Goal: Information Seeking & Learning: Find contact information

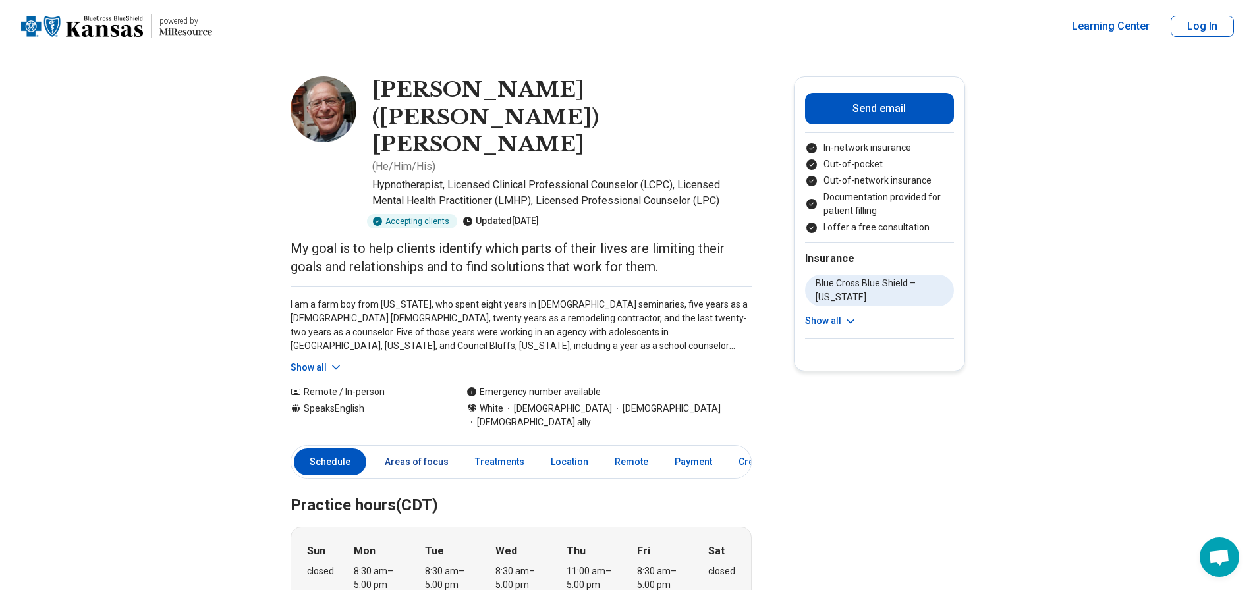
click at [404, 449] on link "Areas of focus" at bounding box center [417, 462] width 80 height 27
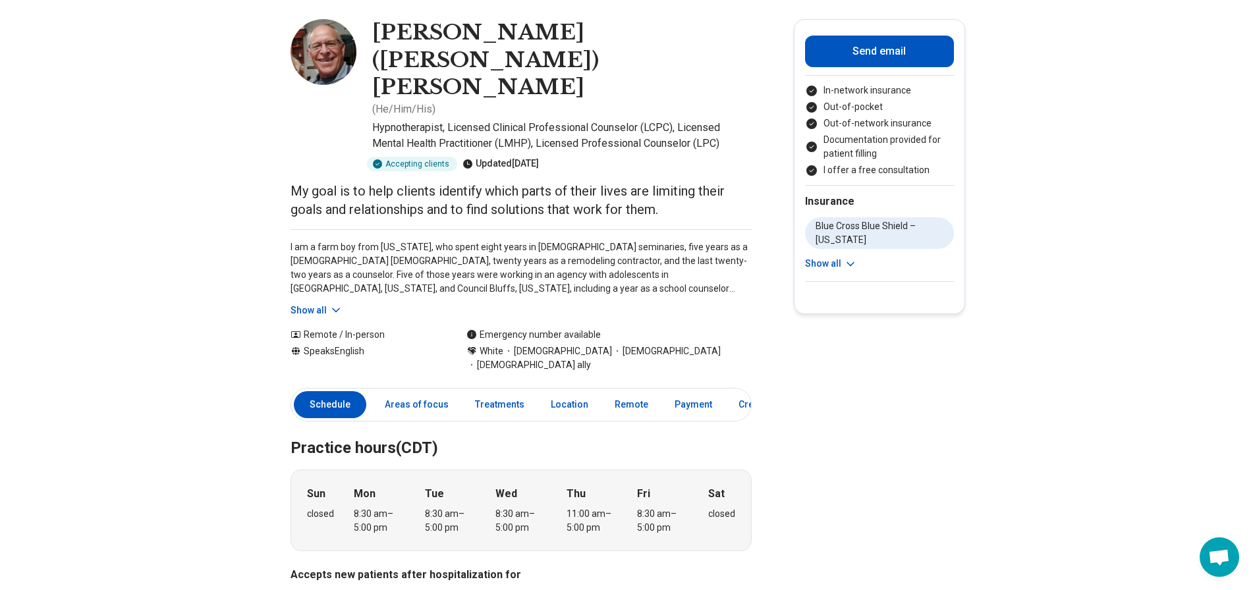
scroll to position [41, 0]
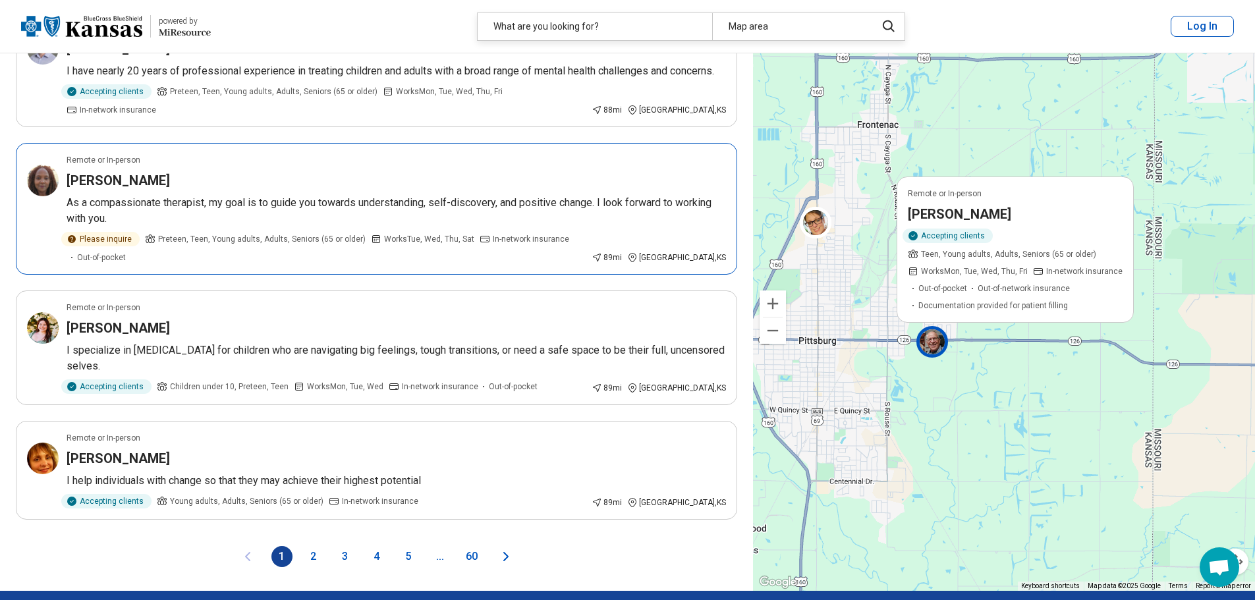
scroll to position [2108, 0]
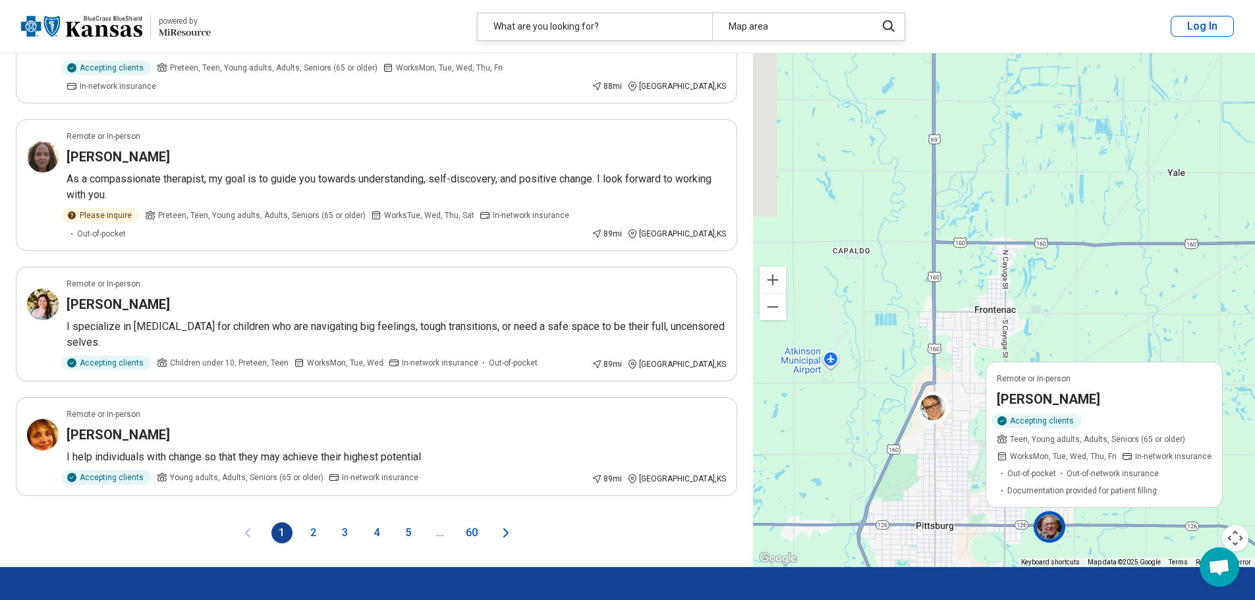
drag, startPoint x: 833, startPoint y: 107, endPoint x: 941, endPoint y: 349, distance: 265.1
click at [947, 349] on div "Remote or In-person James Orwig Accepting clients Teen, Young adults, Adults, S…" at bounding box center [1004, 293] width 502 height 547
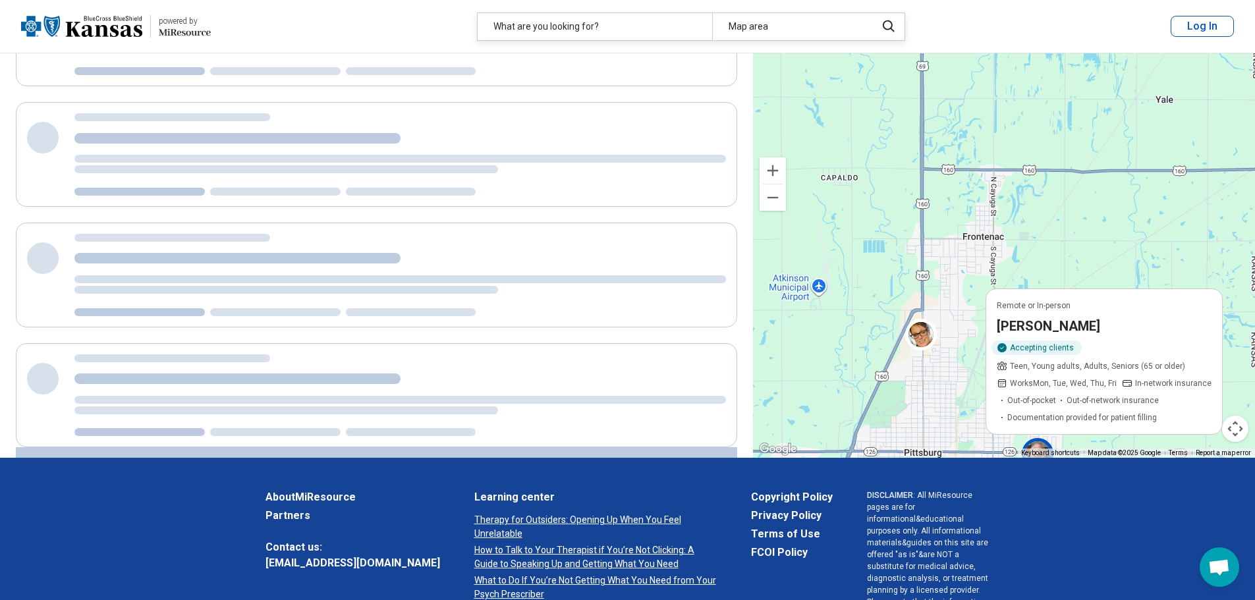
scroll to position [215, 0]
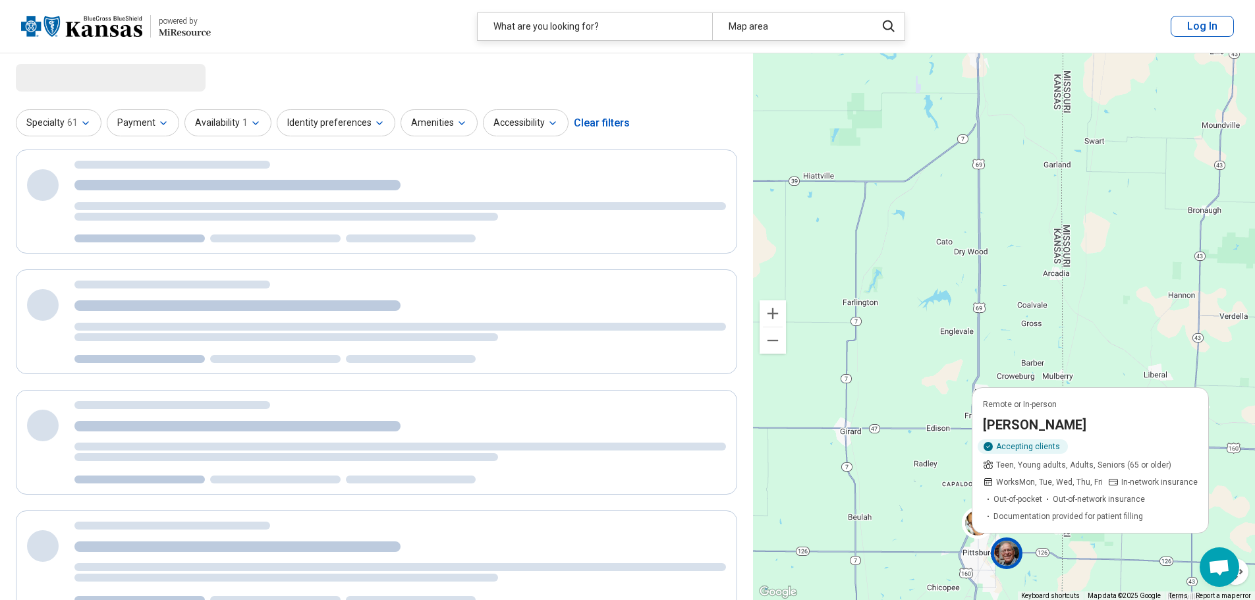
drag, startPoint x: 964, startPoint y: 158, endPoint x: 983, endPoint y: 355, distance: 198.0
click at [984, 355] on div "Remote or In-person James Orwig Accepting clients Teen, Young adults, Adults, S…" at bounding box center [1004, 326] width 502 height 547
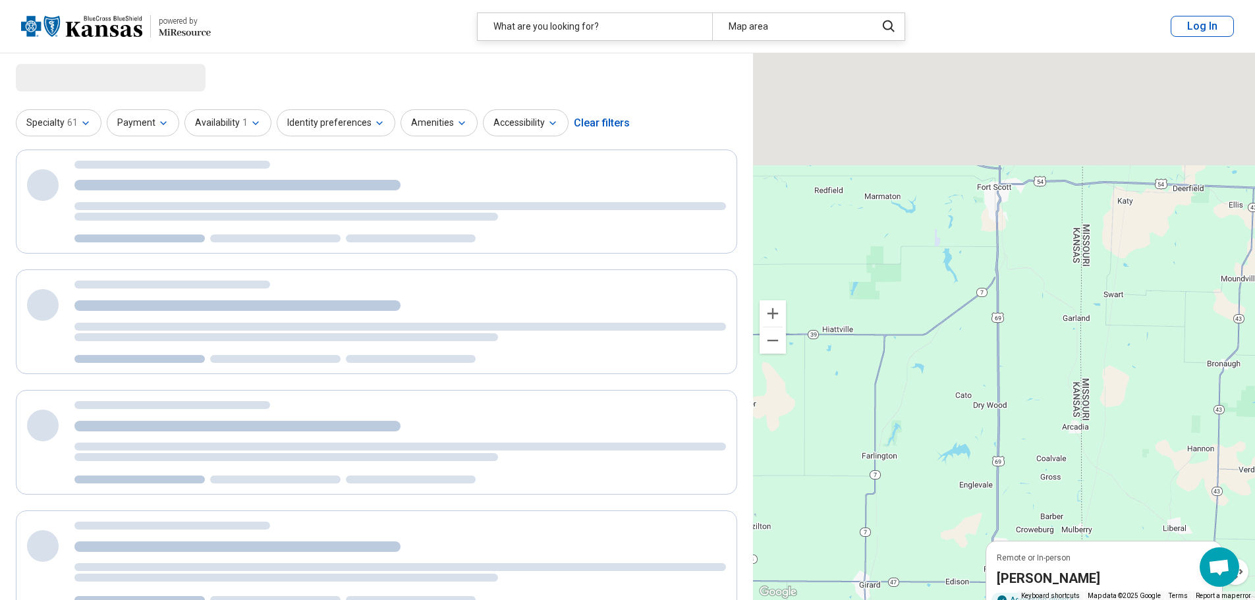
drag, startPoint x: 1006, startPoint y: 283, endPoint x: 999, endPoint y: 379, distance: 95.8
click at [999, 379] on div "Remote or In-person James Orwig Accepting clients Teen, Young adults, Adults, S…" at bounding box center [1004, 326] width 502 height 547
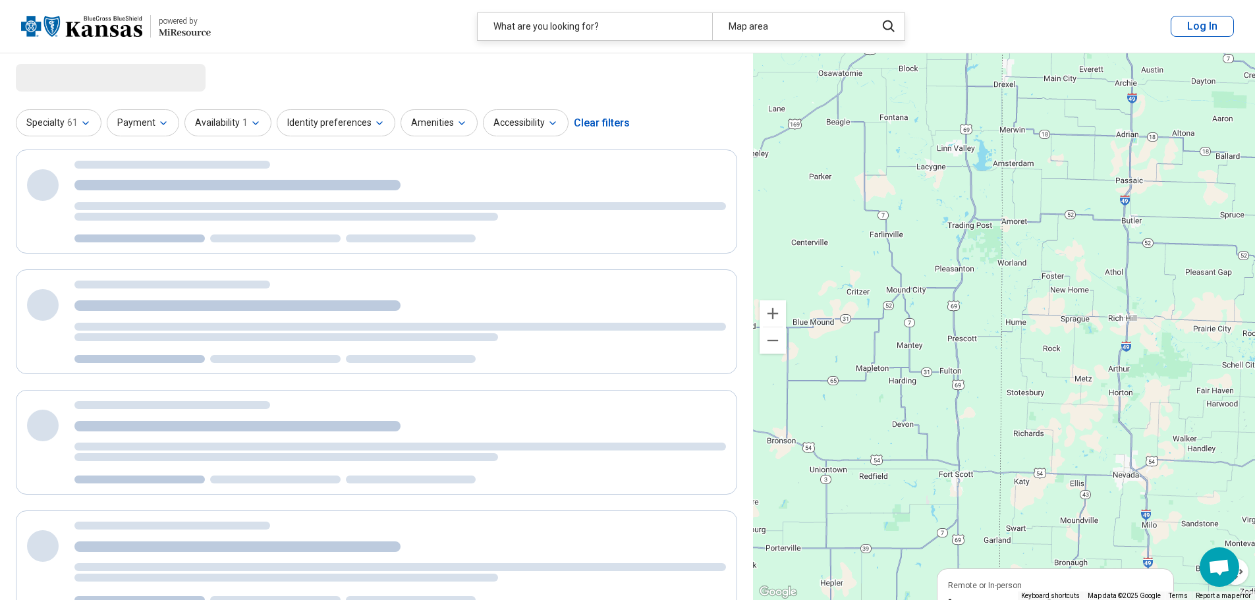
drag, startPoint x: 979, startPoint y: 259, endPoint x: 962, endPoint y: 337, distance: 79.5
click at [962, 337] on div "Remote or In-person James Orwig Accepting clients Teen, Young adults, Adults, S…" at bounding box center [1004, 326] width 502 height 547
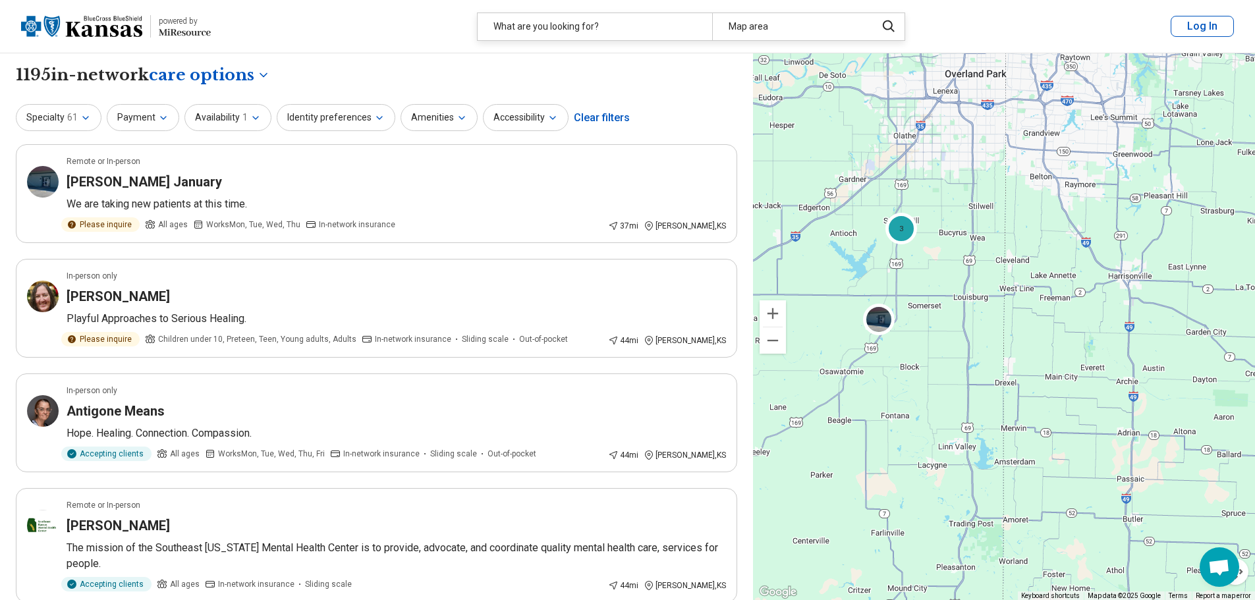
drag, startPoint x: 1009, startPoint y: 180, endPoint x: 1022, endPoint y: 435, distance: 254.6
click at [1022, 435] on div "2 3 2 4" at bounding box center [1004, 326] width 502 height 547
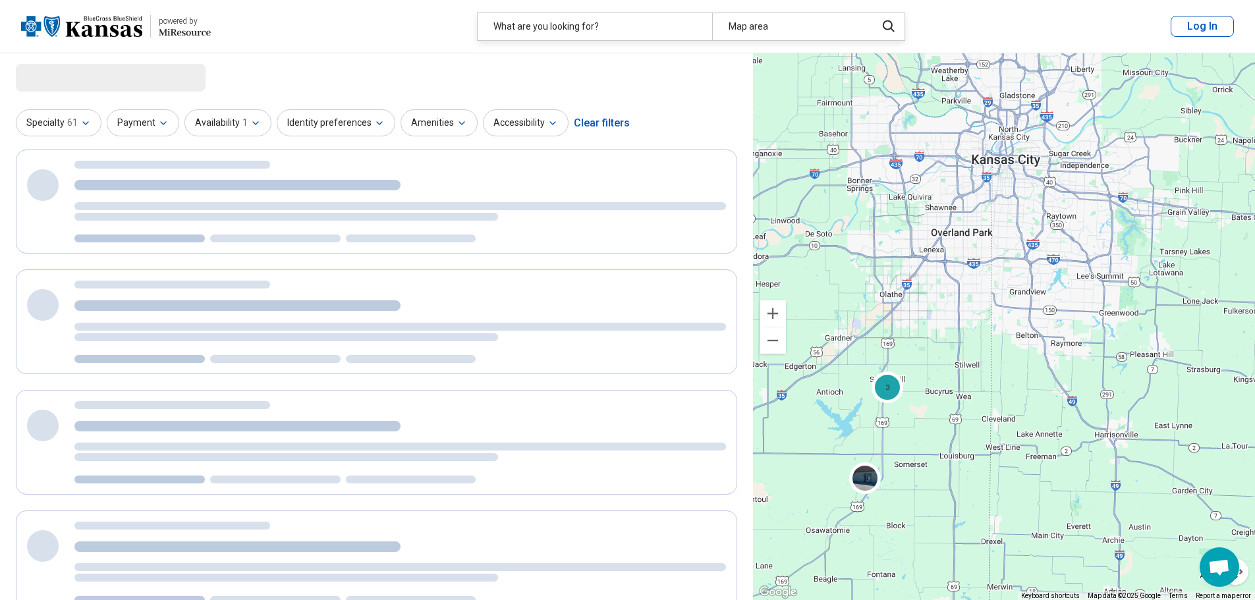
drag, startPoint x: 958, startPoint y: 307, endPoint x: 955, endPoint y: 327, distance: 20.8
click at [955, 327] on div "2 3 2 4" at bounding box center [1004, 326] width 502 height 547
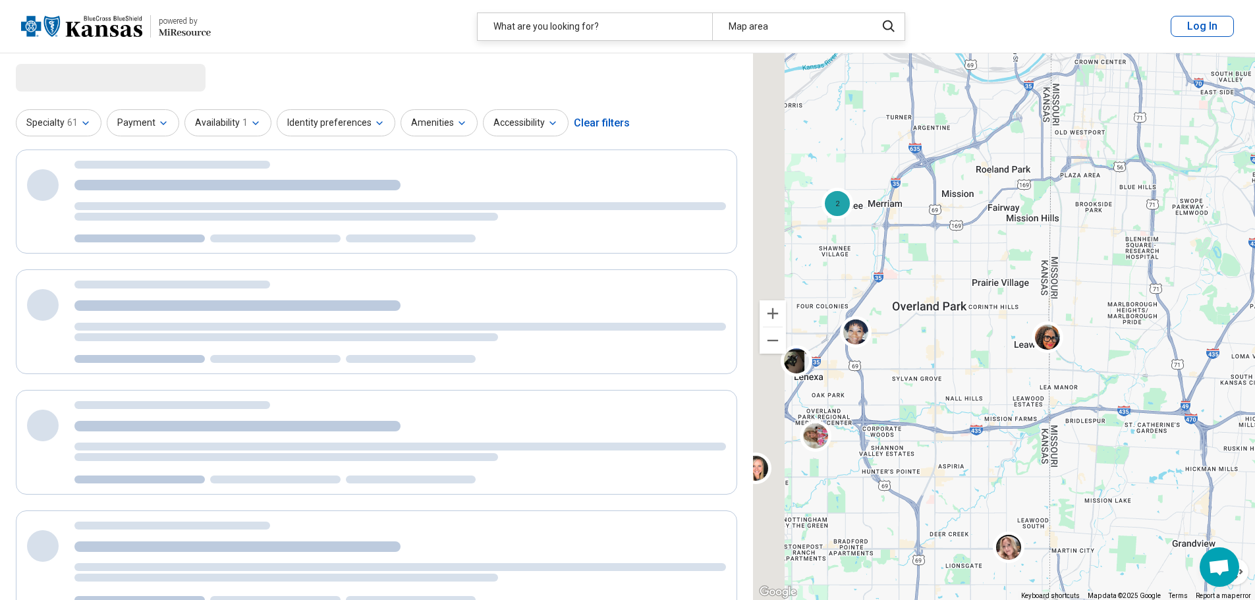
drag, startPoint x: 953, startPoint y: 190, endPoint x: 1048, endPoint y: 275, distance: 127.8
click at [1048, 275] on div "10 10 2" at bounding box center [1004, 326] width 502 height 547
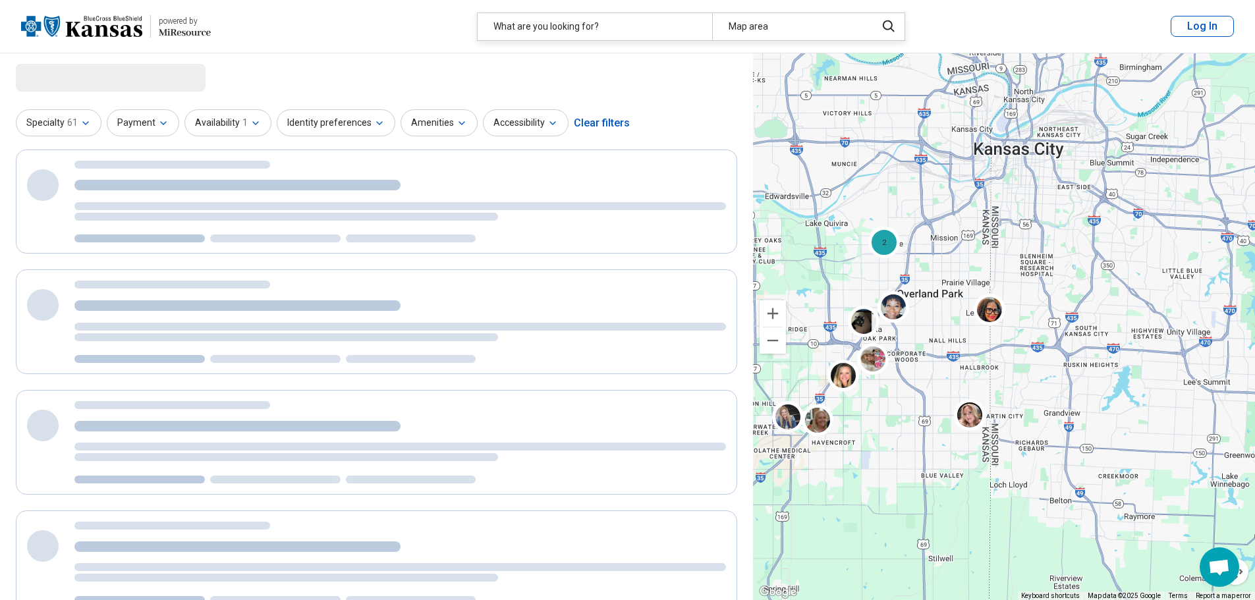
select select "***"
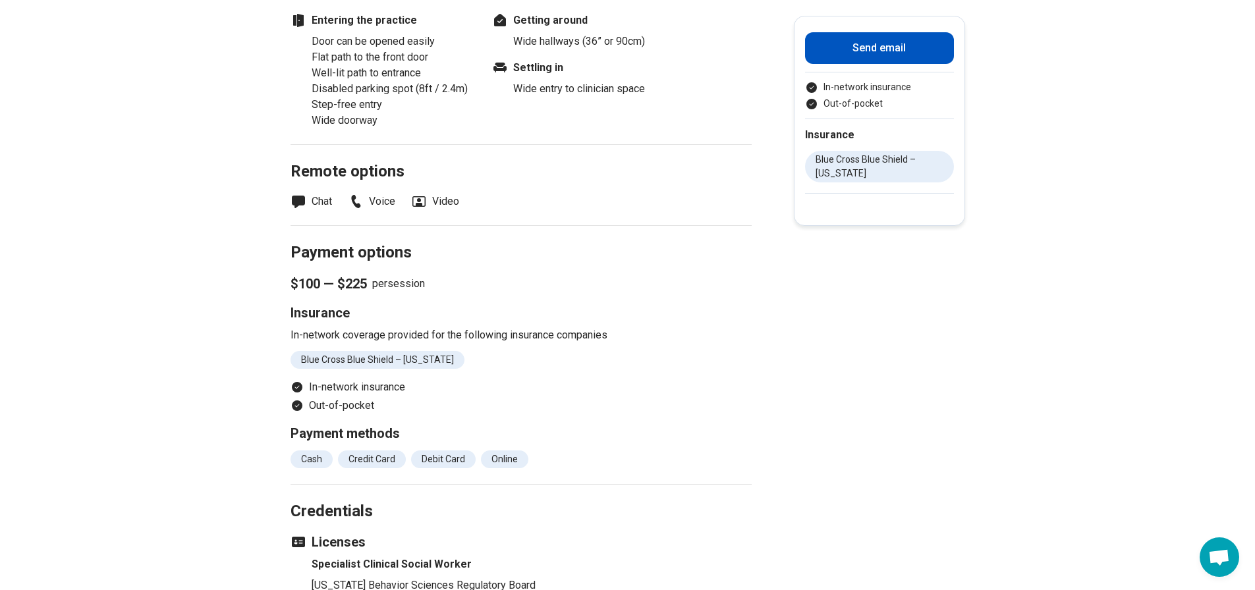
scroll to position [1515, 0]
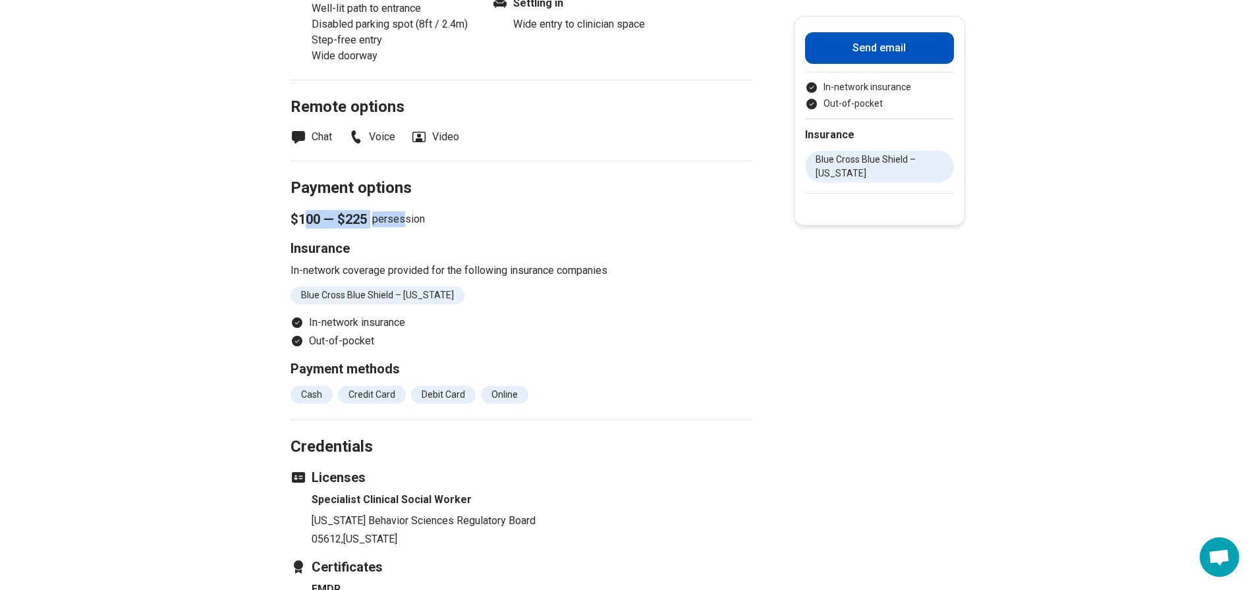
drag, startPoint x: 313, startPoint y: 212, endPoint x: 409, endPoint y: 215, distance: 96.2
click at [409, 215] on p "$100 — $225 per session" at bounding box center [521, 219] width 461 height 18
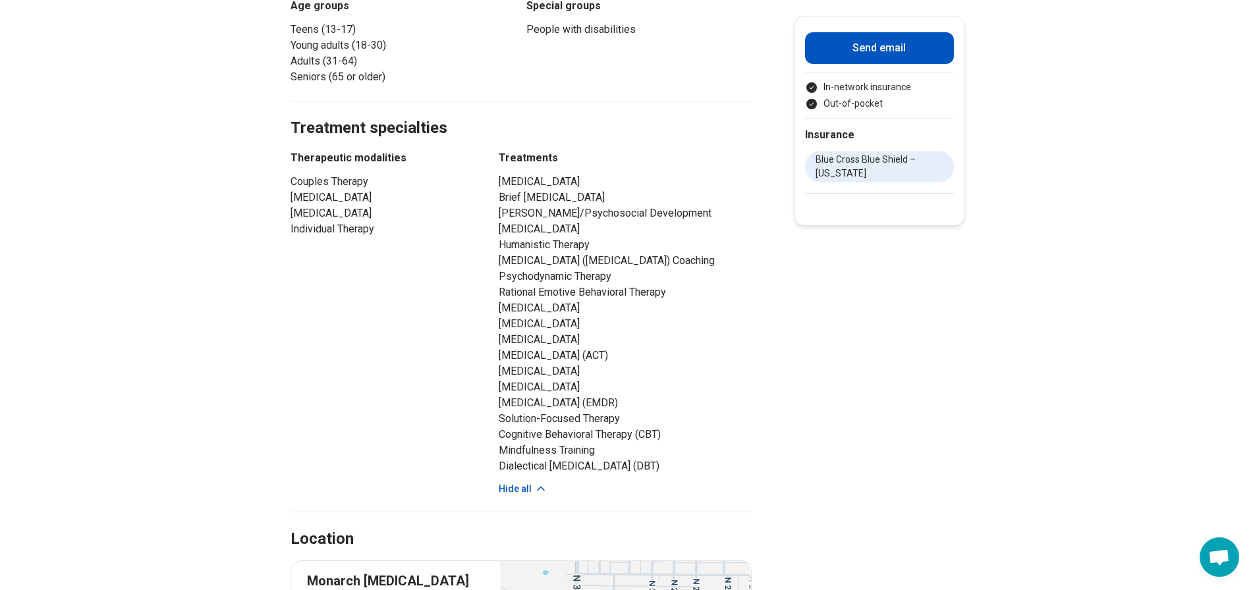
scroll to position [725, 0]
